Goal: Task Accomplishment & Management: Manage account settings

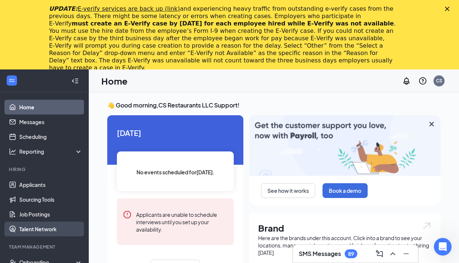
scroll to position [41, 0]
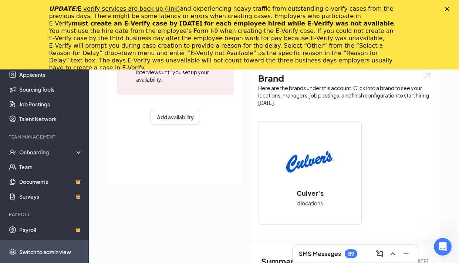
click at [51, 249] on div "Switch to admin view" at bounding box center [45, 251] width 52 height 7
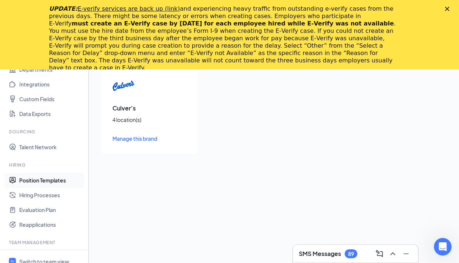
scroll to position [107, 0]
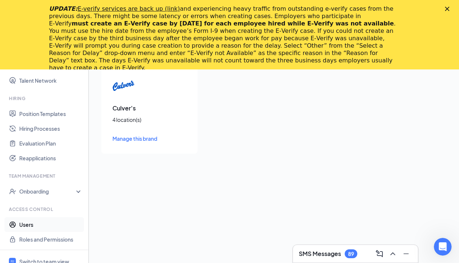
click at [37, 221] on link "Users" at bounding box center [50, 224] width 63 height 15
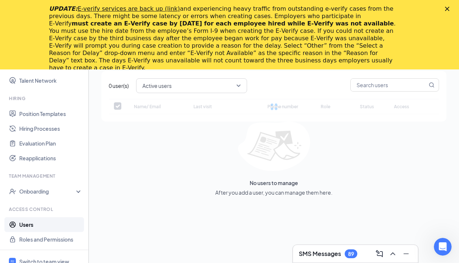
checkbox input "false"
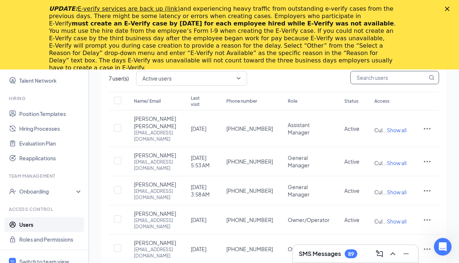
click at [386, 81] on input "text" at bounding box center [388, 77] width 77 height 13
click at [428, 166] on icon "ActionsIcon" at bounding box center [427, 161] width 9 height 9
click at [390, 185] on span "Edit user" at bounding box center [390, 184] width 21 height 7
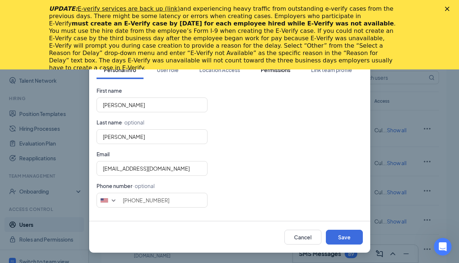
click at [286, 72] on div "Permissions" at bounding box center [276, 69] width 30 height 7
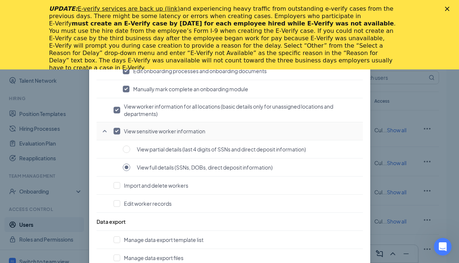
scroll to position [571, 0]
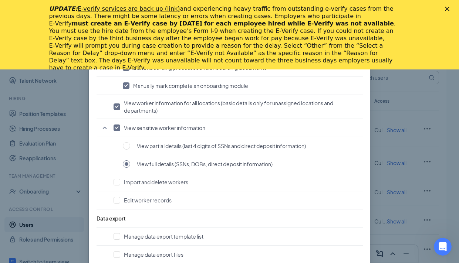
click at [427, 111] on div "Edit user Personal Info User role Location Access Permissions Link team profile…" at bounding box center [229, 131] width 459 height 263
click at [448, 7] on icon "Close" at bounding box center [447, 9] width 4 height 4
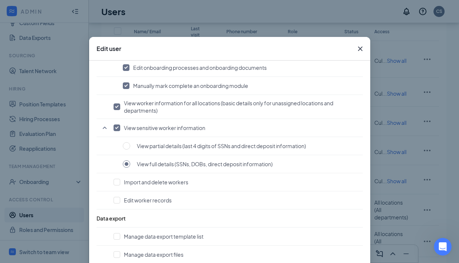
click at [359, 49] on icon "Cross" at bounding box center [359, 49] width 4 height 4
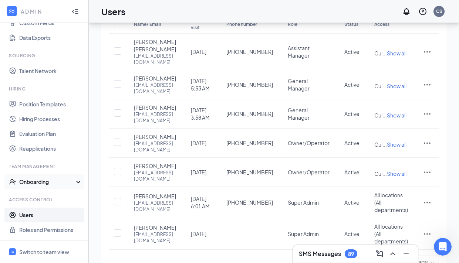
scroll to position [96, 0]
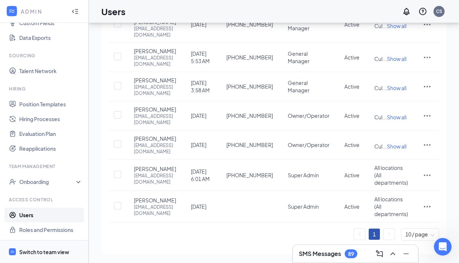
click at [57, 252] on div "Switch to team view" at bounding box center [44, 251] width 50 height 7
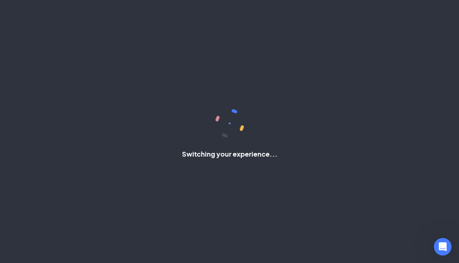
scroll to position [41, 0]
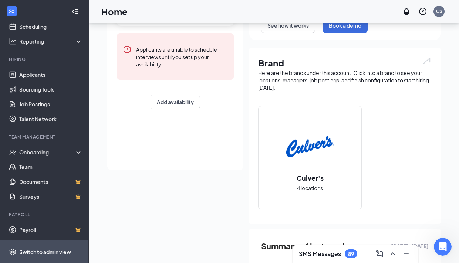
click at [33, 254] on div "Switch to admin view" at bounding box center [45, 251] width 52 height 7
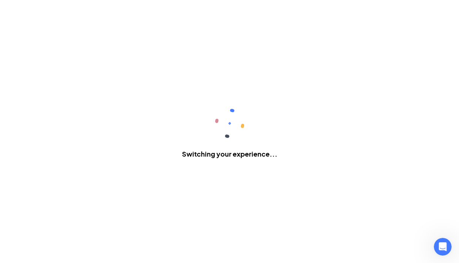
scroll to position [107, 0]
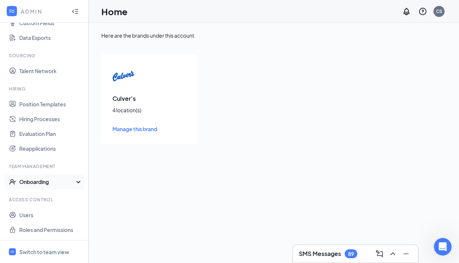
click at [44, 179] on div "Onboarding" at bounding box center [47, 181] width 57 height 7
click at [51, 195] on link "Onboarding Processes" at bounding box center [50, 196] width 63 height 15
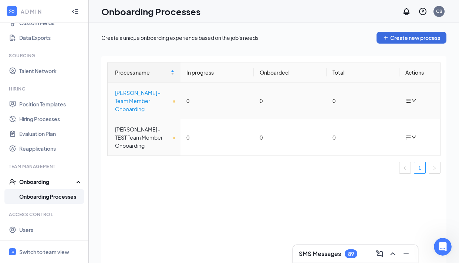
click at [153, 103] on div "[PERSON_NAME] - Team Member Onboarding" at bounding box center [145, 101] width 60 height 24
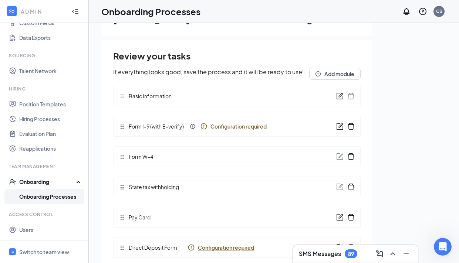
scroll to position [83, 0]
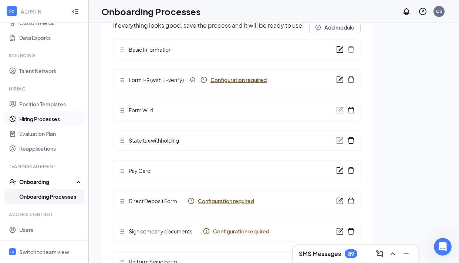
click at [52, 118] on link "Hiring Processes" at bounding box center [50, 119] width 63 height 15
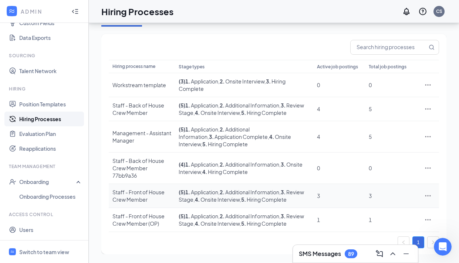
scroll to position [62, 0]
click at [150, 102] on div "Staff - Back of House Crew Member" at bounding box center [141, 109] width 59 height 15
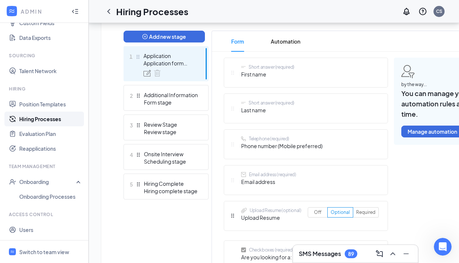
scroll to position [197, 0]
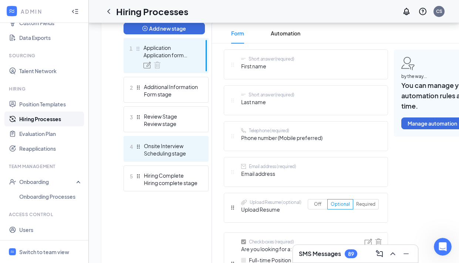
click at [171, 144] on div "Onsite Interview" at bounding box center [171, 145] width 54 height 7
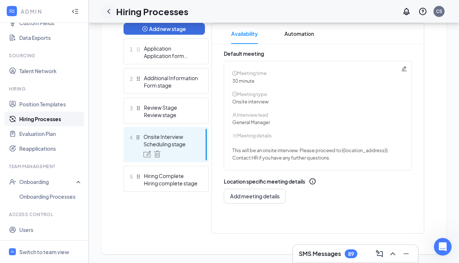
click at [110, 10] on icon "ChevronLeft" at bounding box center [108, 11] width 9 height 9
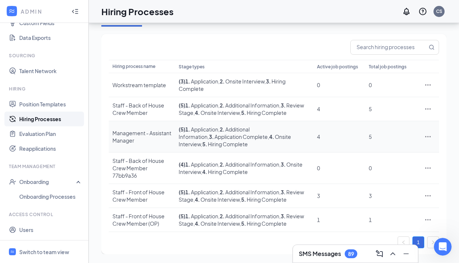
click at [145, 129] on div "Management - Assistant Manager" at bounding box center [141, 136] width 59 height 15
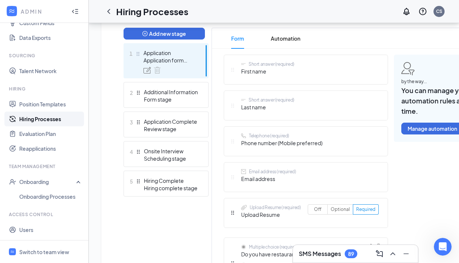
scroll to position [192, 0]
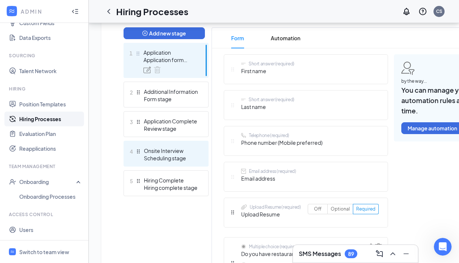
click at [176, 149] on div "Onsite Interview" at bounding box center [171, 150] width 54 height 7
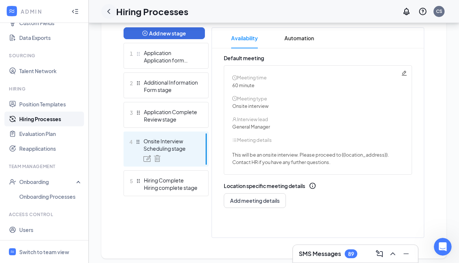
click at [107, 13] on icon "ChevronLeft" at bounding box center [108, 11] width 9 height 9
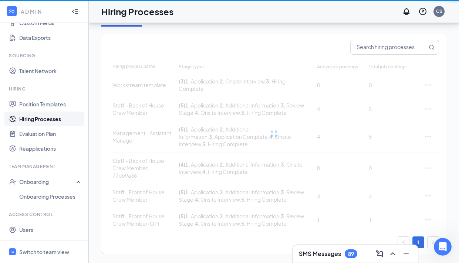
scroll to position [62, 0]
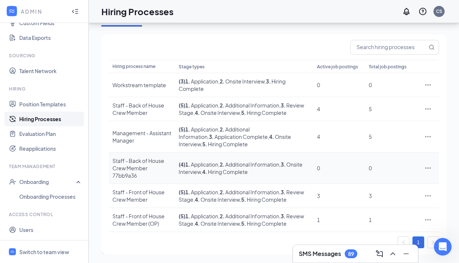
click at [139, 159] on div "Staff - Back of House Crew Member 77bb9a36" at bounding box center [141, 168] width 59 height 22
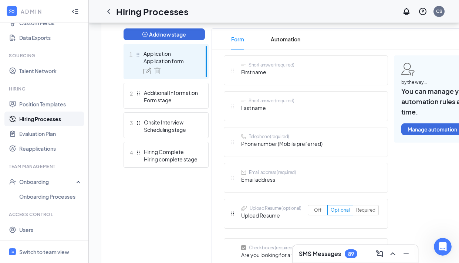
scroll to position [193, 0]
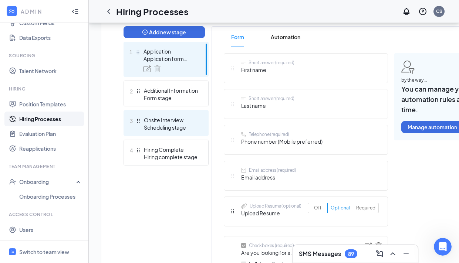
click at [180, 130] on div "Scheduling stage" at bounding box center [171, 127] width 54 height 7
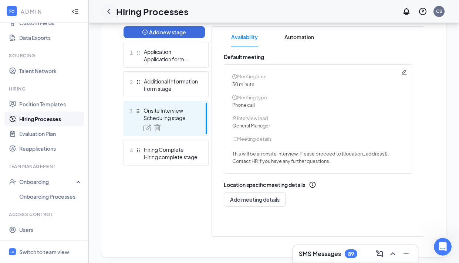
click at [112, 13] on icon "ChevronLeft" at bounding box center [108, 11] width 9 height 9
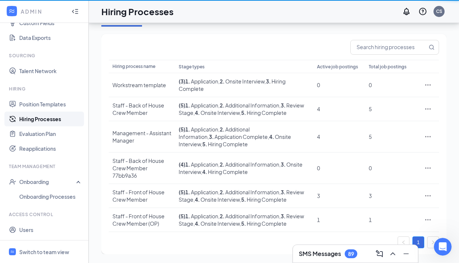
scroll to position [62, 0]
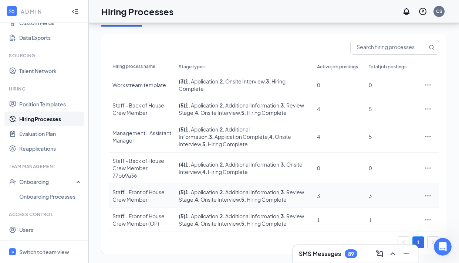
click at [147, 193] on td "Staff - Front of House Crew Member" at bounding box center [142, 196] width 66 height 24
click at [158, 214] on div "Staff - Front of House Crew Member (OP)" at bounding box center [141, 220] width 59 height 15
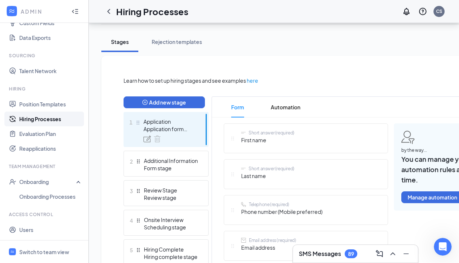
scroll to position [124, 0]
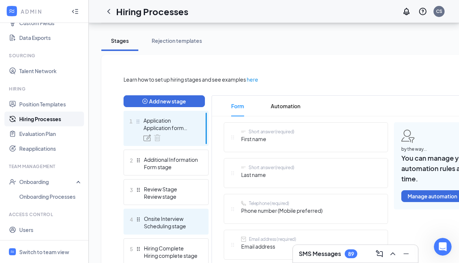
click at [163, 224] on div "Scheduling stage" at bounding box center [171, 226] width 54 height 7
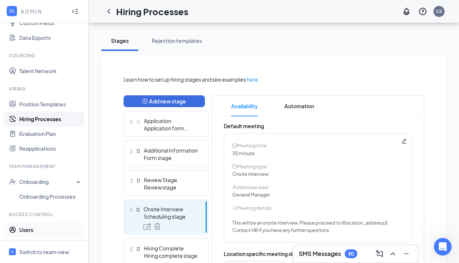
click at [40, 231] on link "Users" at bounding box center [50, 230] width 63 height 15
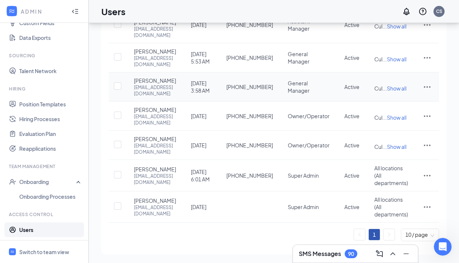
scroll to position [84, 0]
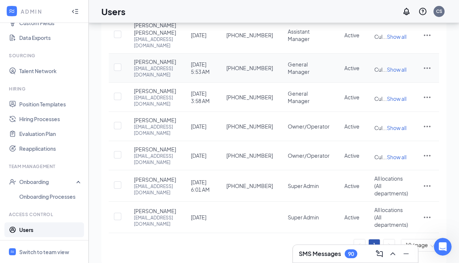
click at [428, 72] on icon "ActionsIcon" at bounding box center [427, 68] width 9 height 9
click at [398, 95] on span "Edit user" at bounding box center [403, 91] width 46 height 8
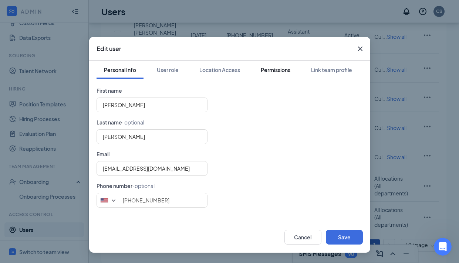
click at [275, 71] on div "Permissions" at bounding box center [276, 69] width 30 height 7
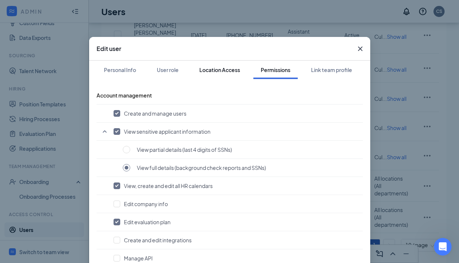
click at [218, 71] on div "Location Access" at bounding box center [219, 69] width 41 height 7
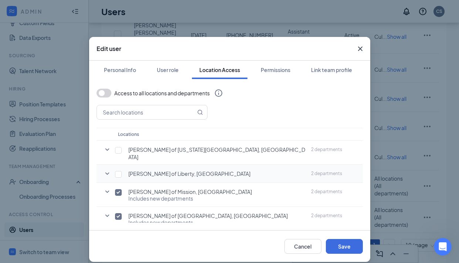
scroll to position [2, 0]
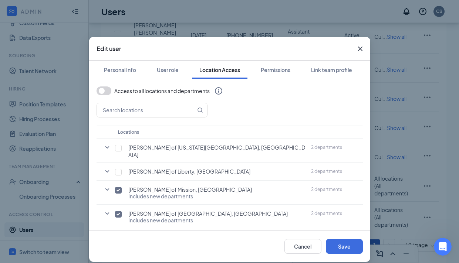
click at [356, 50] on icon "Cross" at bounding box center [360, 48] width 9 height 9
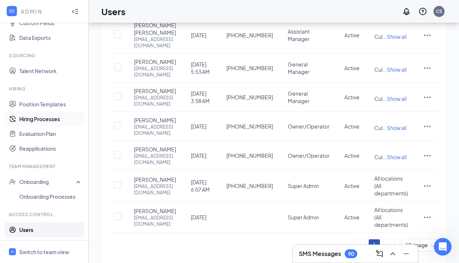
click at [56, 123] on link "Hiring Processes" at bounding box center [50, 119] width 63 height 15
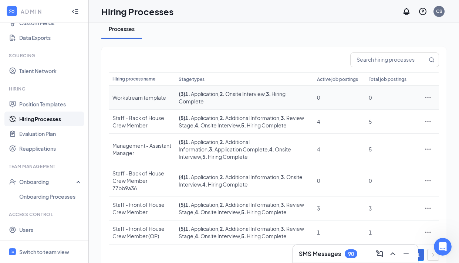
scroll to position [62, 0]
